Goal: Task Accomplishment & Management: Manage account settings

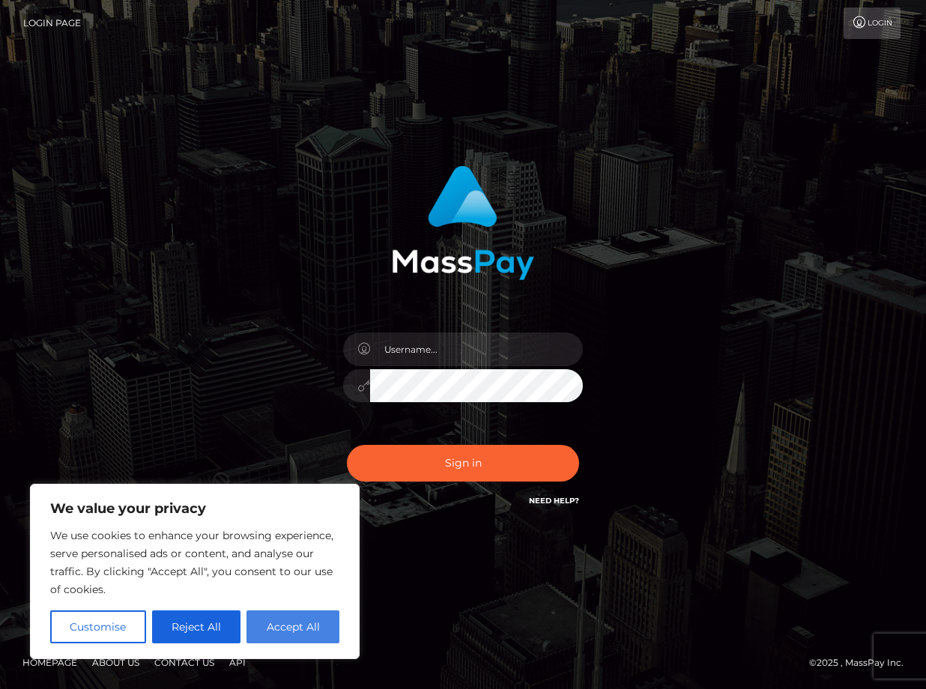
click at [283, 615] on button "Accept All" at bounding box center [292, 626] width 93 height 33
checkbox input "true"
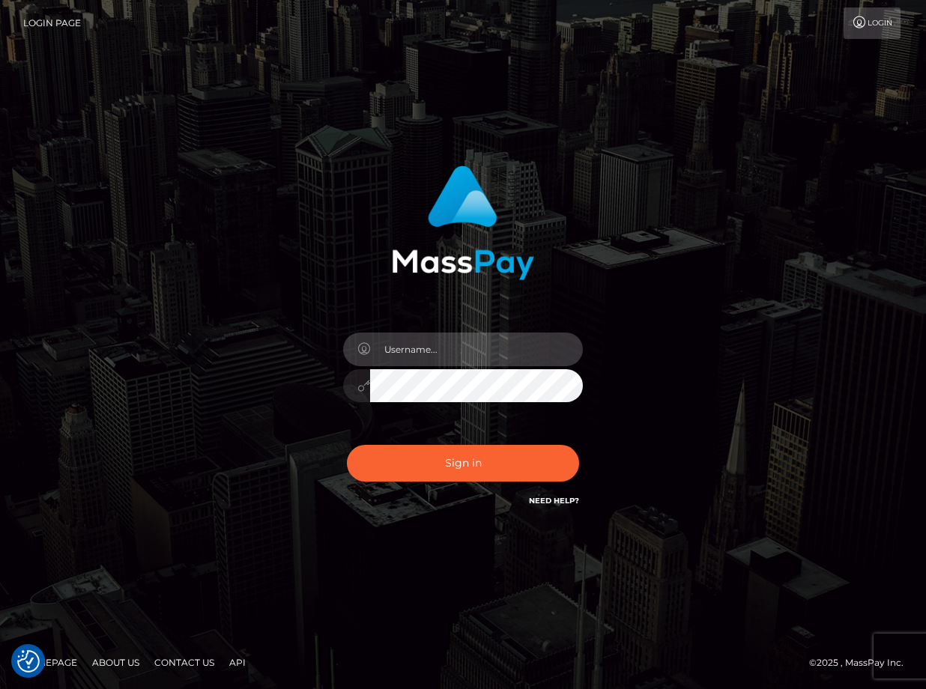
click at [405, 351] on input "text" at bounding box center [476, 350] width 213 height 34
type input "rick@horizontwolabs.com"
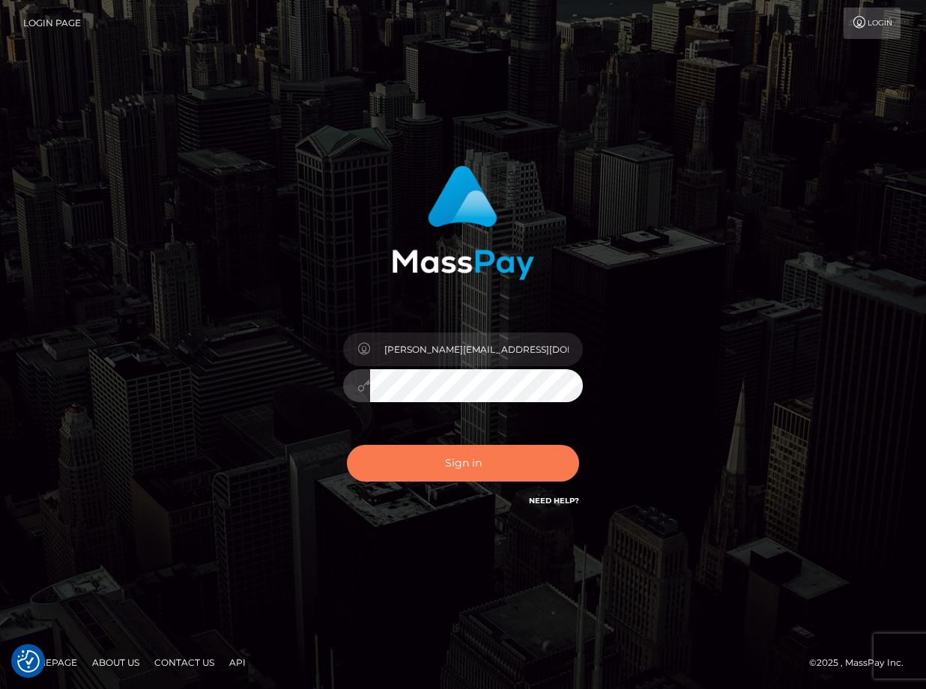
click at [466, 468] on button "Sign in" at bounding box center [463, 463] width 232 height 37
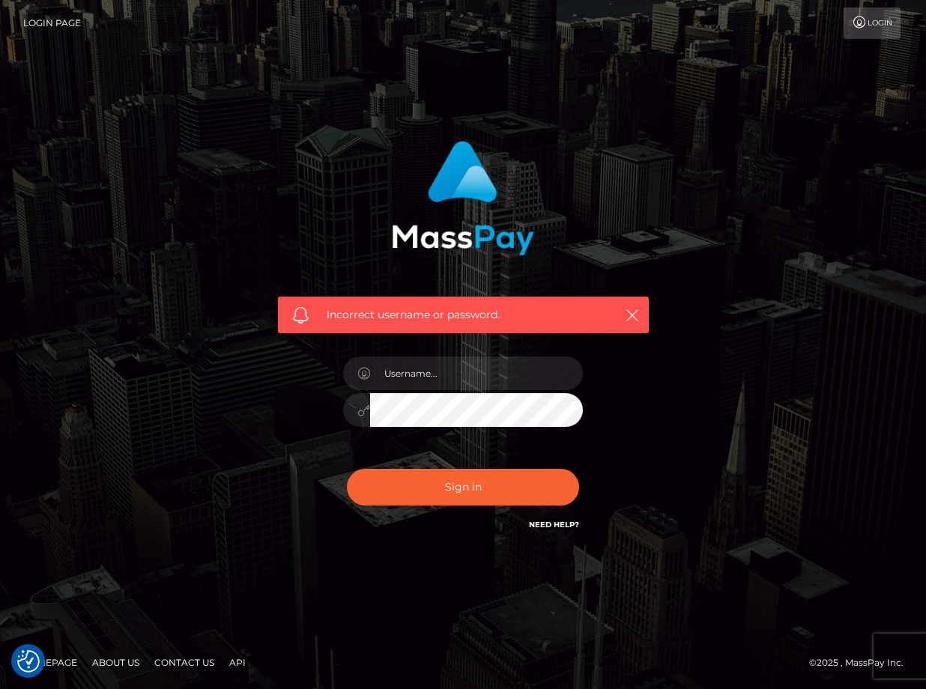
click at [50, 20] on link "Login Page" at bounding box center [52, 22] width 58 height 31
